Goal: Information Seeking & Learning: Learn about a topic

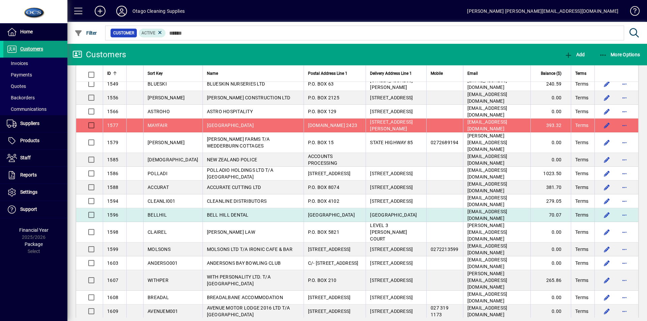
scroll to position [2526, 0]
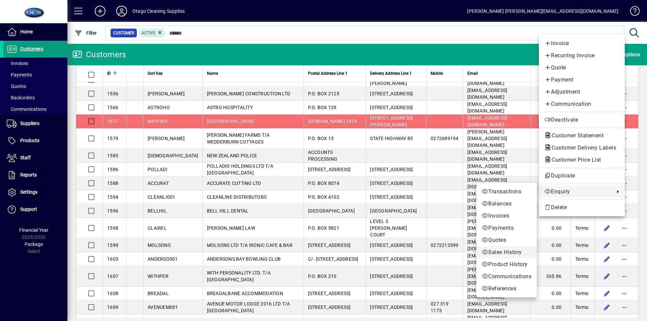
click at [506, 253] on span "Sales History" at bounding box center [506, 252] width 50 height 8
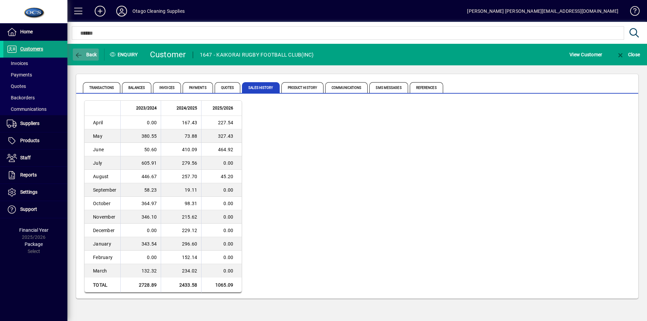
click at [92, 51] on span "button" at bounding box center [86, 54] width 26 height 16
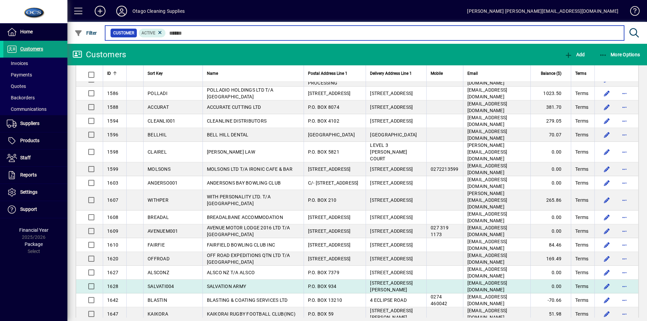
scroll to position [2603, 0]
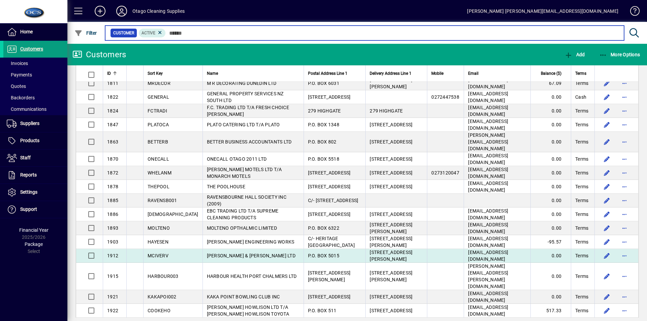
scroll to position [3478, 0]
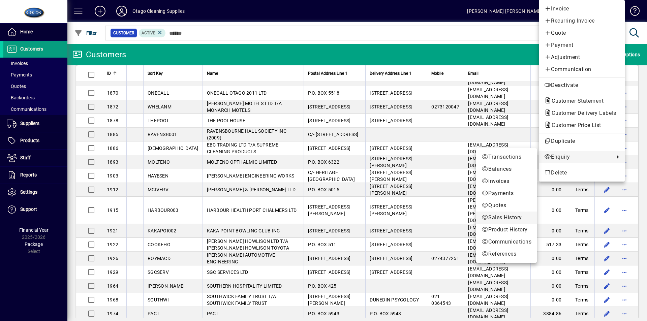
click at [508, 215] on span "Sales History" at bounding box center [506, 218] width 50 height 8
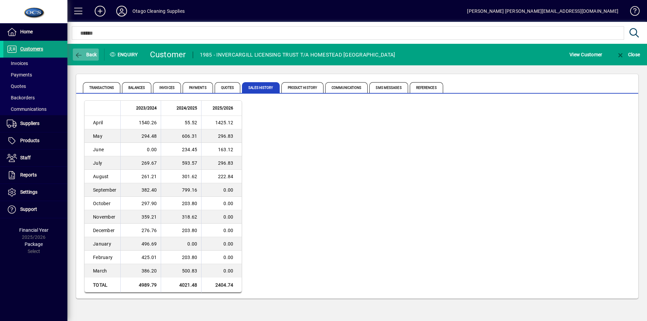
click at [78, 52] on icon "button" at bounding box center [78, 55] width 8 height 7
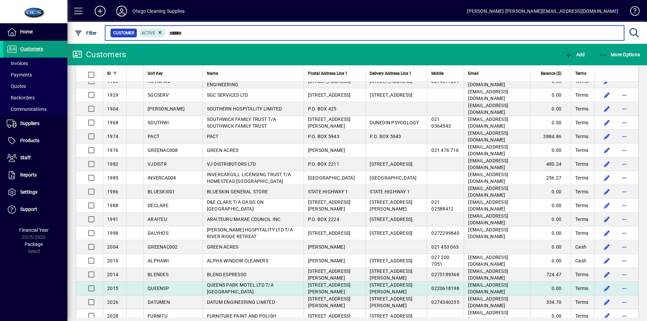
scroll to position [3665, 0]
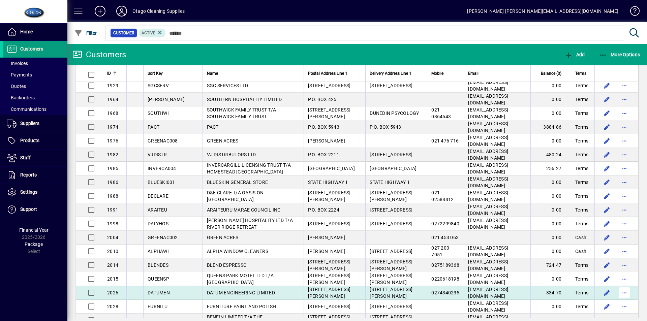
click at [618, 285] on span "button" at bounding box center [624, 293] width 16 height 16
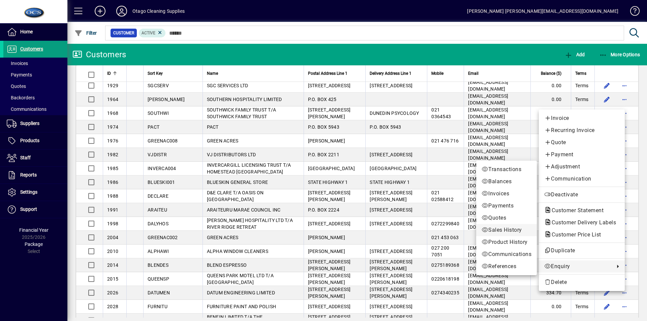
click at [495, 228] on span "Sales History" at bounding box center [506, 230] width 50 height 8
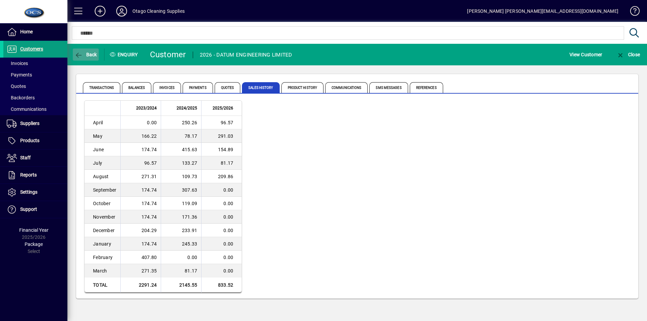
click at [85, 51] on span "button" at bounding box center [86, 54] width 26 height 16
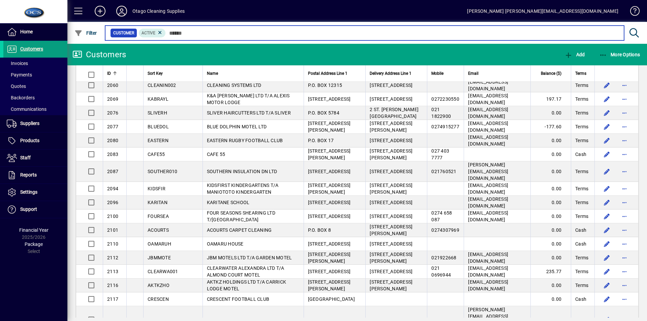
scroll to position [4017, 0]
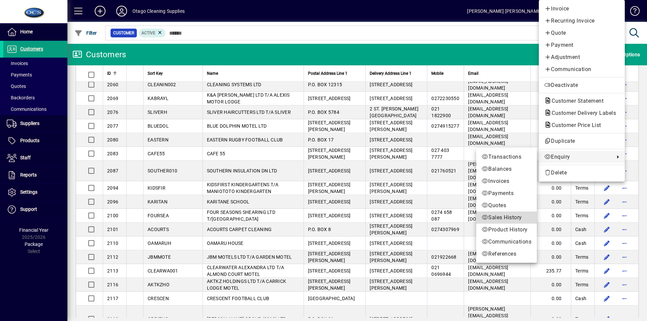
click at [492, 217] on span "Sales History" at bounding box center [506, 218] width 50 height 8
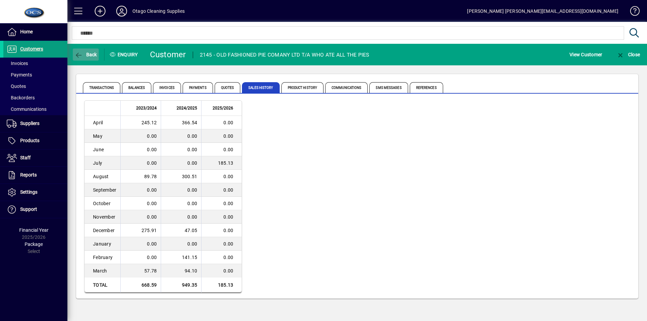
click at [91, 51] on span "button" at bounding box center [86, 54] width 26 height 16
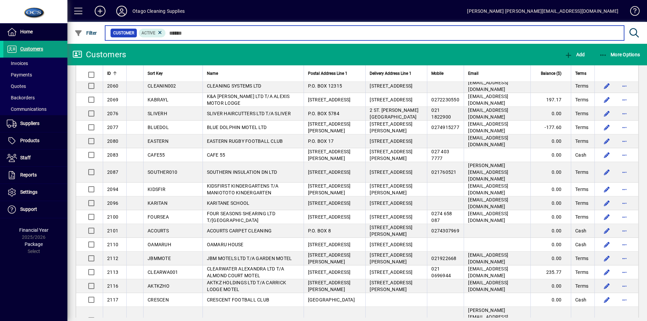
scroll to position [4017, 0]
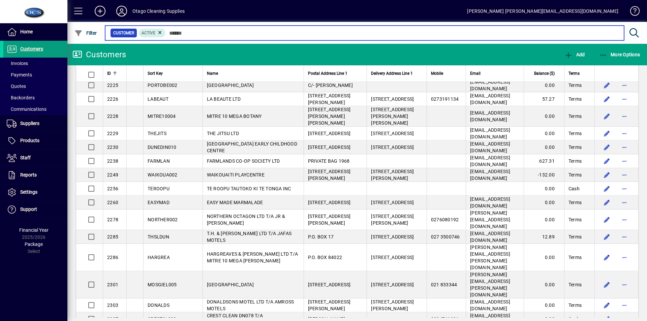
scroll to position [4691, 0]
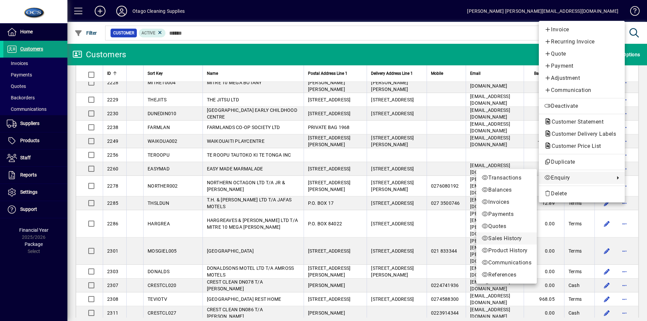
click at [493, 236] on span "Sales History" at bounding box center [506, 238] width 50 height 8
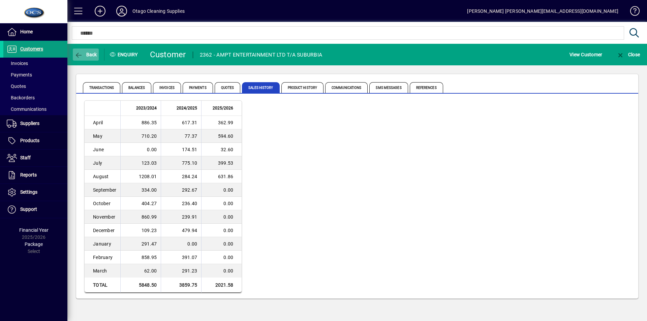
click at [86, 54] on span "Back" at bounding box center [85, 54] width 23 height 5
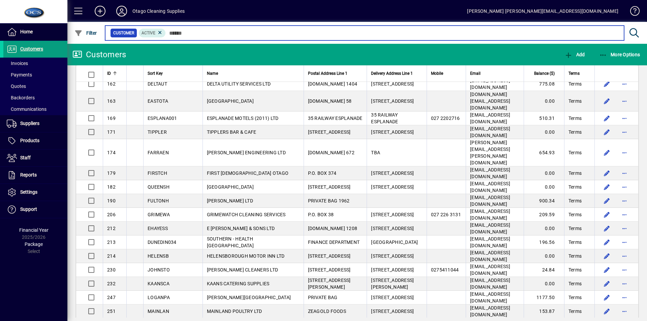
scroll to position [5540, 0]
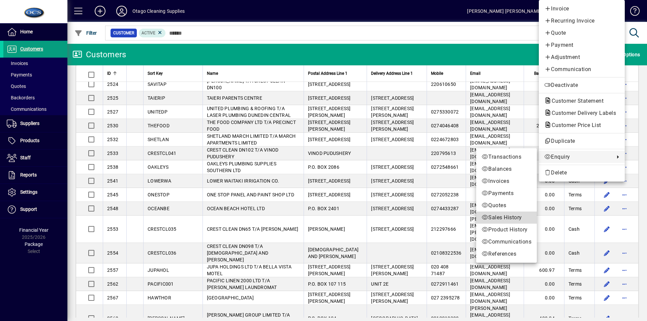
click at [504, 218] on span "Sales History" at bounding box center [506, 218] width 50 height 8
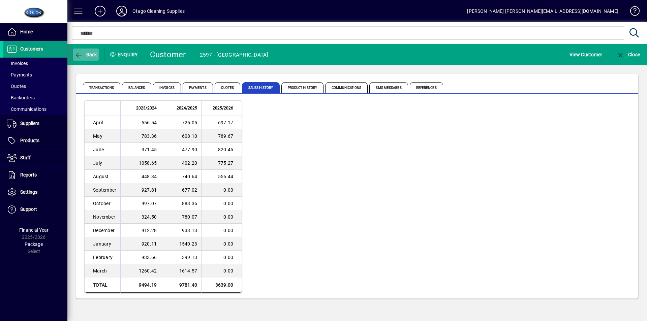
click at [79, 54] on icon "button" at bounding box center [78, 55] width 8 height 7
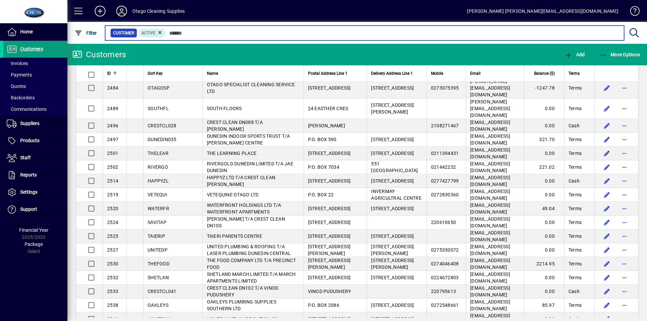
scroll to position [5540, 0]
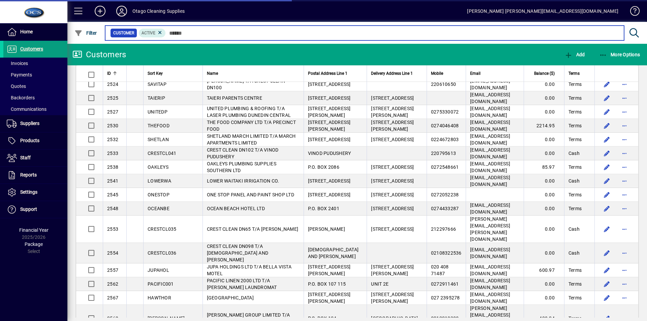
scroll to position [5708, 0]
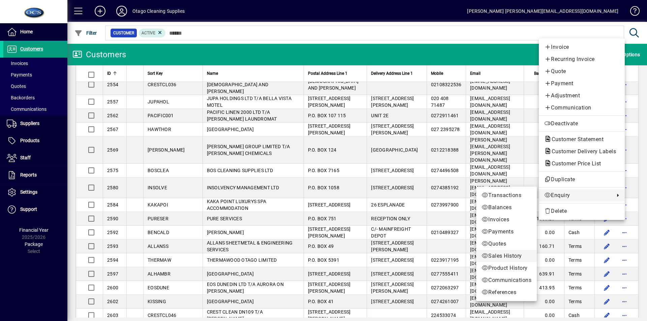
click at [499, 255] on span "Sales History" at bounding box center [506, 256] width 50 height 8
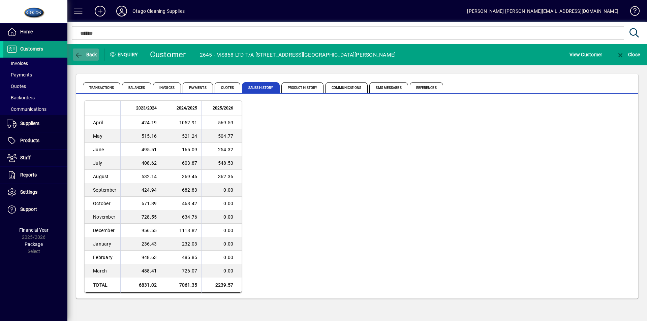
click at [82, 52] on icon "button" at bounding box center [78, 55] width 8 height 7
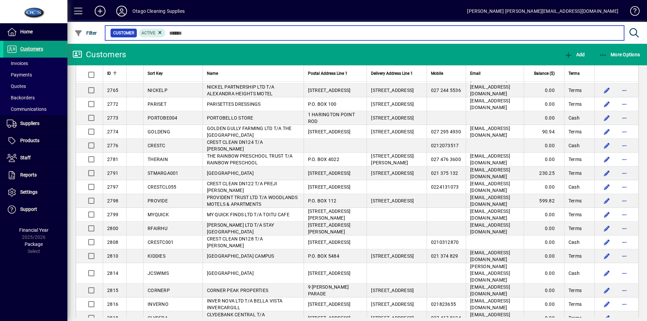
scroll to position [6867, 0]
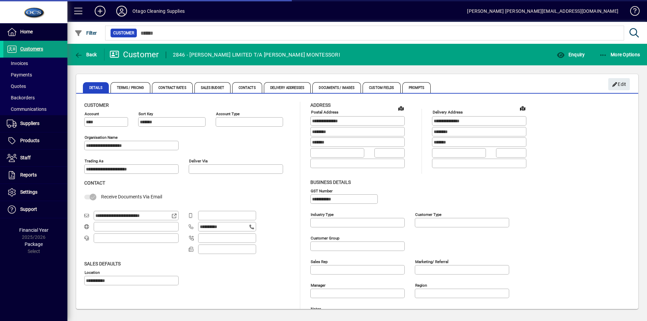
type input "**********"
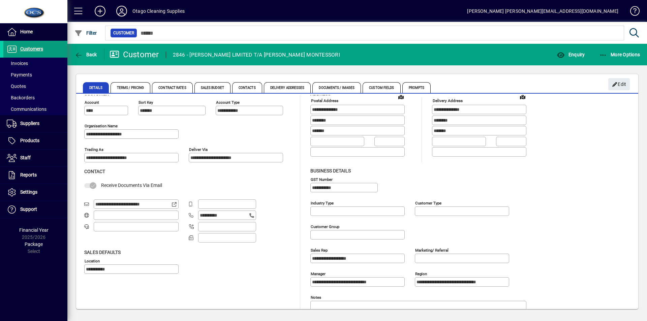
scroll to position [22, 0]
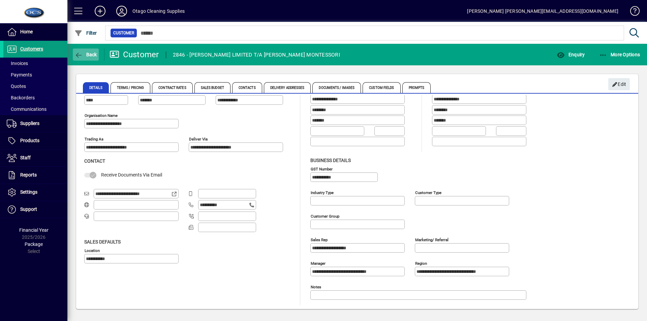
click at [84, 55] on span "Back" at bounding box center [85, 54] width 23 height 5
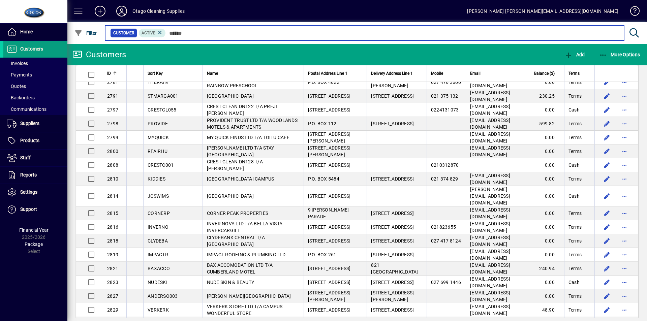
scroll to position [6968, 0]
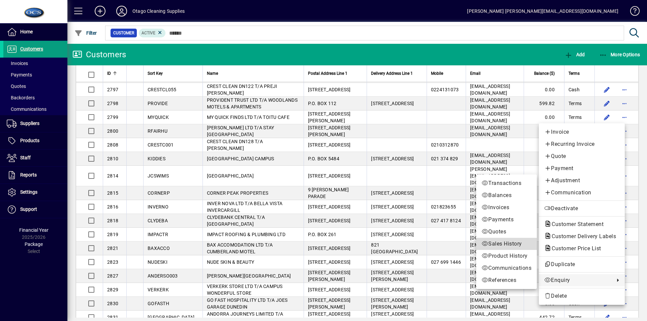
click at [501, 243] on span "Sales History" at bounding box center [506, 244] width 50 height 8
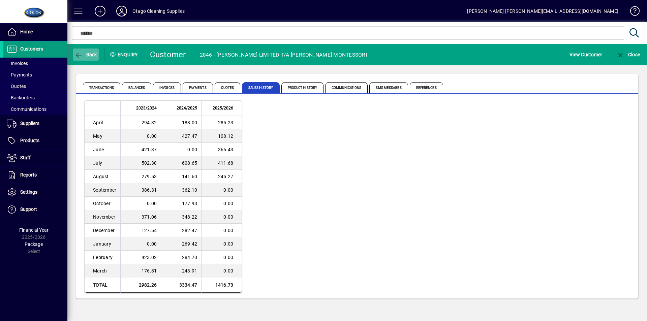
click at [81, 54] on icon "button" at bounding box center [78, 55] width 8 height 7
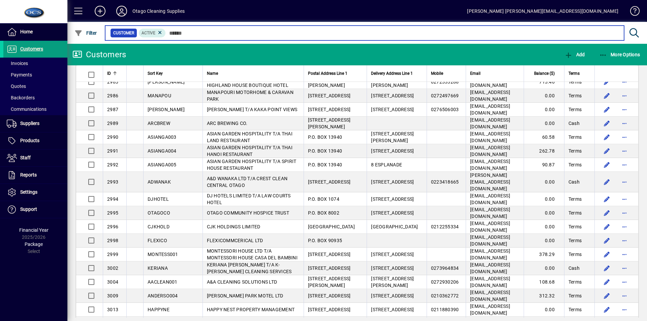
scroll to position [8403, 0]
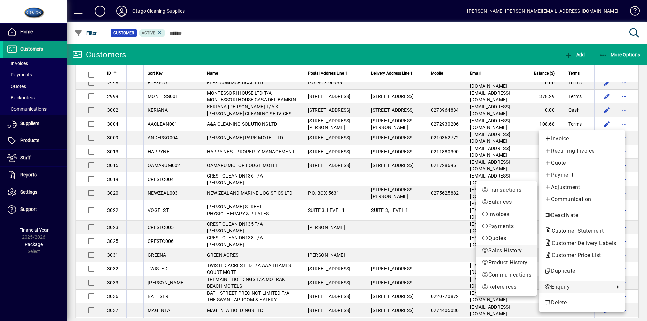
click at [502, 248] on span "Sales History" at bounding box center [506, 251] width 50 height 8
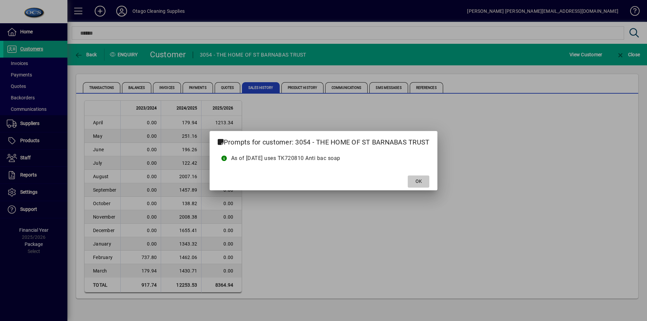
click at [424, 182] on span at bounding box center [419, 181] width 22 height 16
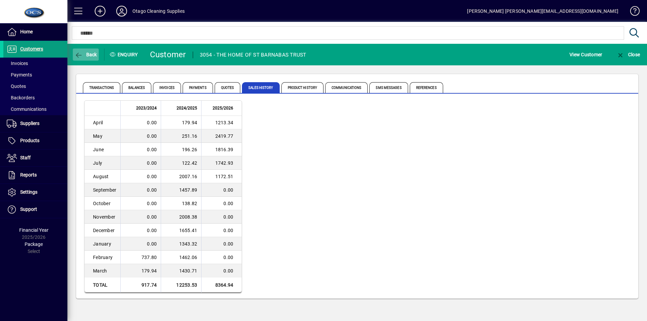
click at [92, 54] on span "Back" at bounding box center [85, 54] width 23 height 5
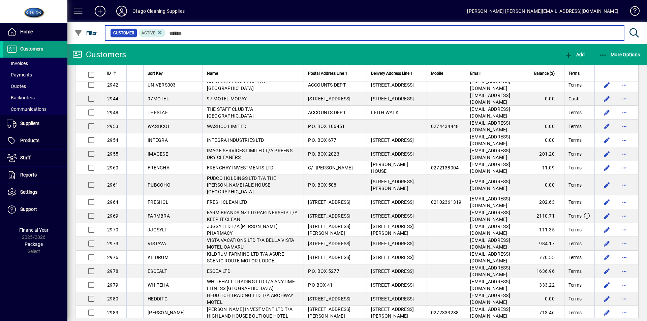
scroll to position [8403, 0]
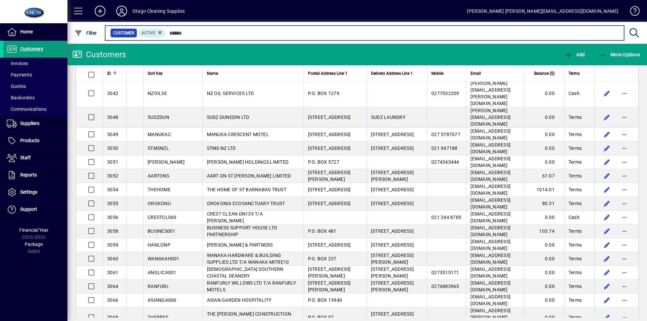
scroll to position [8672, 0]
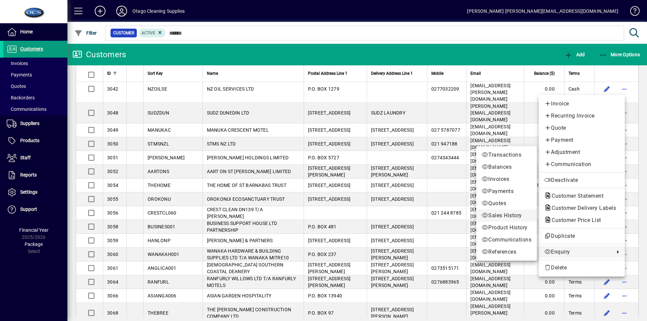
click at [500, 213] on span "Sales History" at bounding box center [506, 216] width 50 height 8
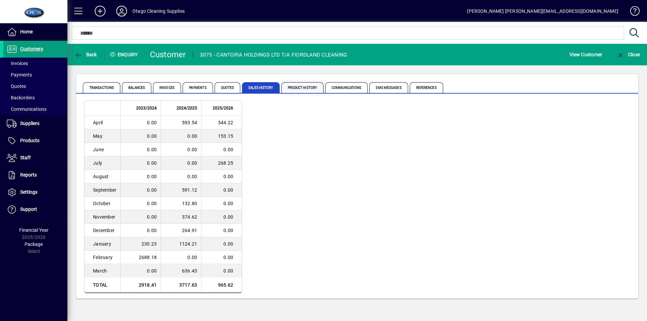
click at [301, 86] on span "Product History" at bounding box center [302, 87] width 42 height 11
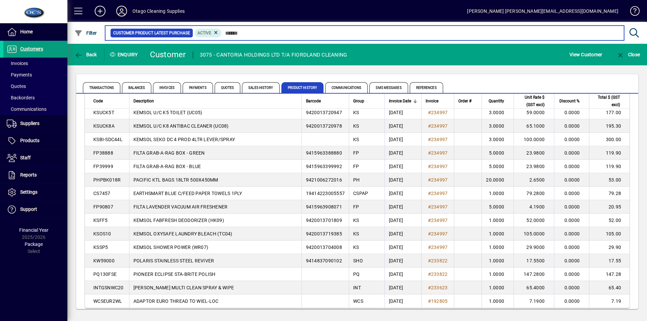
scroll to position [990, 0]
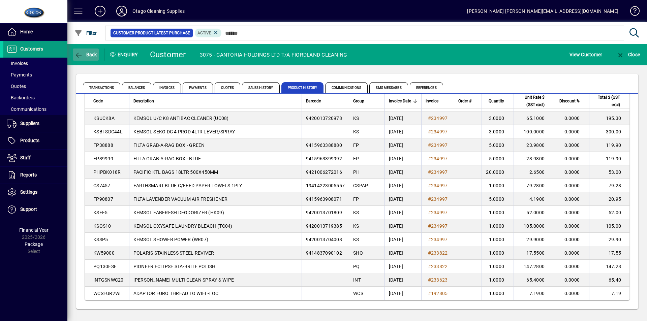
click at [86, 52] on span "Back" at bounding box center [85, 54] width 23 height 5
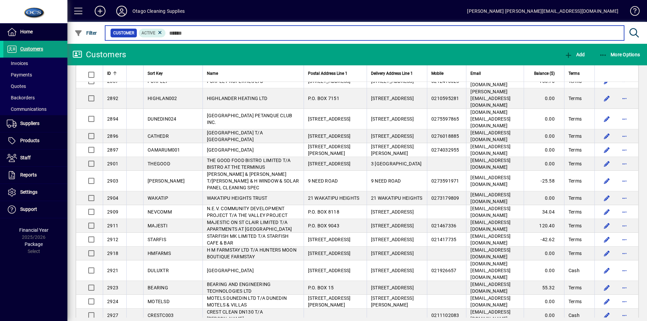
scroll to position [9851, 0]
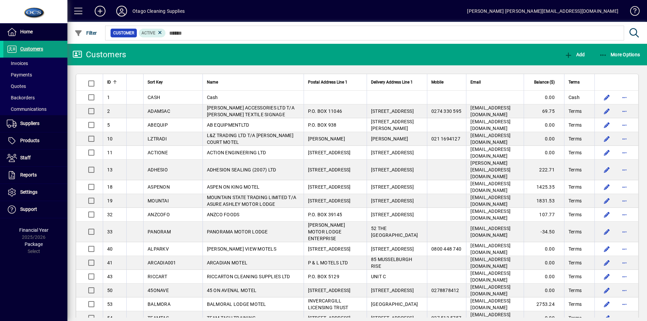
scroll to position [9851, 0]
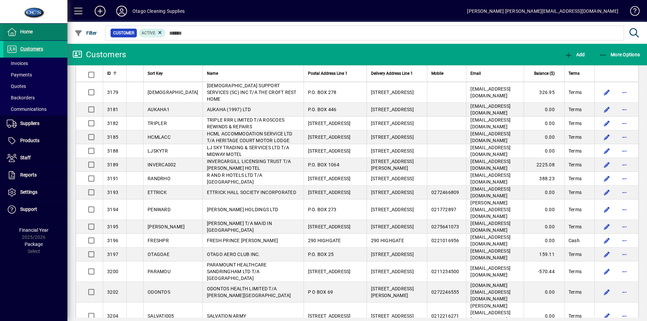
click at [21, 30] on span "Home" at bounding box center [26, 31] width 12 height 5
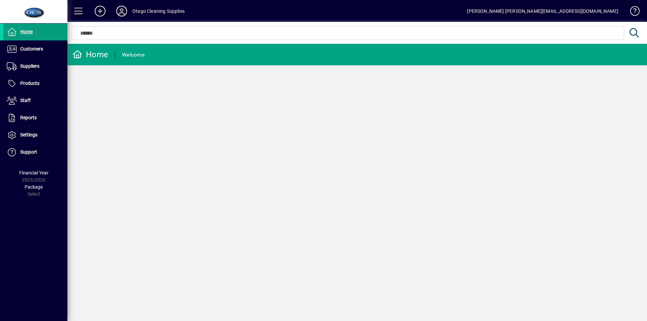
click at [121, 13] on icon at bounding box center [121, 11] width 13 height 11
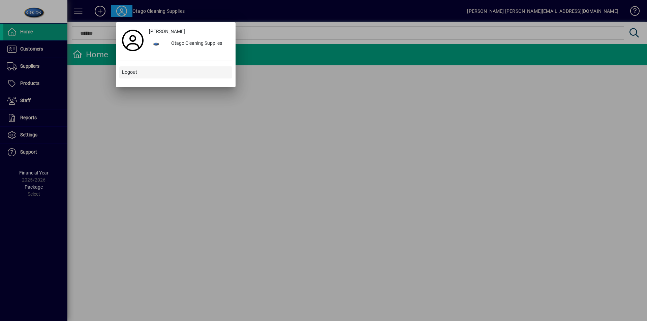
click at [128, 72] on span "Logout" at bounding box center [129, 72] width 15 height 7
